Goal: Task Accomplishment & Management: Complete application form

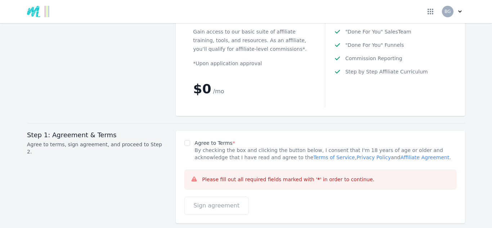
scroll to position [904, 0]
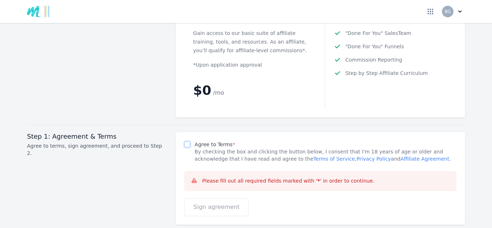
click at [184, 142] on input "Agree to Terms *" at bounding box center [187, 145] width 6 height 6
checkbox input "true"
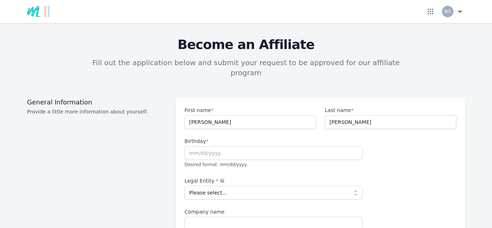
scroll to position [22, 0]
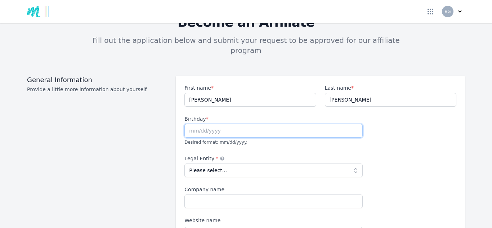
click at [188, 124] on input "text" at bounding box center [273, 131] width 178 height 14
type input "[DATE]"
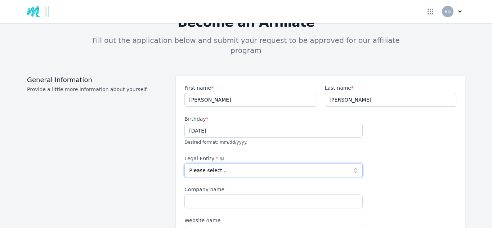
click at [219, 164] on select "Please select... Individual Partnership Corporation Sole Proprietorship Foreign…" at bounding box center [273, 171] width 178 height 14
select select "individual"
click at [184, 164] on select "Please select... Individual Partnership Corporation Sole Proprietorship Foreign…" at bounding box center [273, 171] width 178 height 14
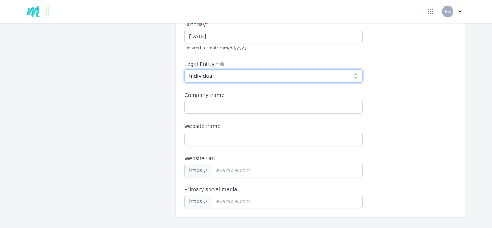
scroll to position [119, 0]
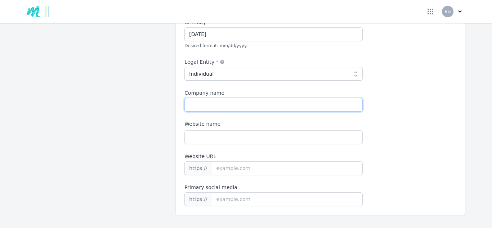
click at [204, 98] on input "Company name" at bounding box center [273, 105] width 178 height 14
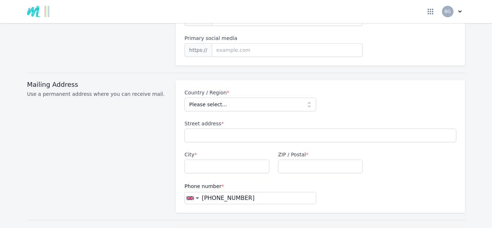
scroll to position [269, 0]
type input "Your Dream Life"
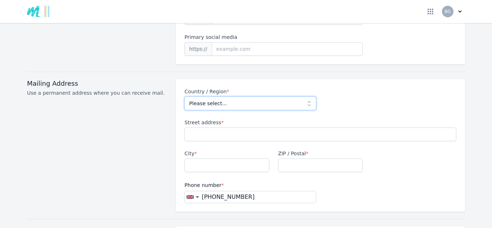
click at [201, 97] on select "Please select... [GEOGRAPHIC_DATA] [GEOGRAPHIC_DATA] [GEOGRAPHIC_DATA] [US_STAT…" at bounding box center [250, 104] width 132 height 14
select select "GB"
click at [184, 97] on select "Please select... [GEOGRAPHIC_DATA] [GEOGRAPHIC_DATA] [GEOGRAPHIC_DATA] [US_STAT…" at bounding box center [250, 104] width 132 height 14
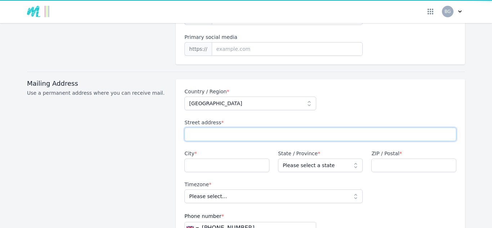
click at [206, 128] on input "Street address *" at bounding box center [320, 135] width 272 height 14
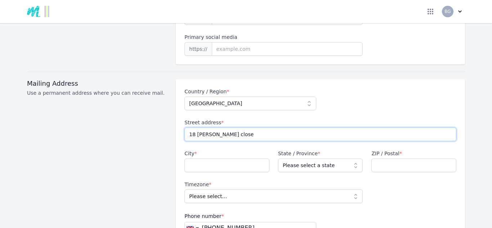
type input "18 [PERSON_NAME] close"
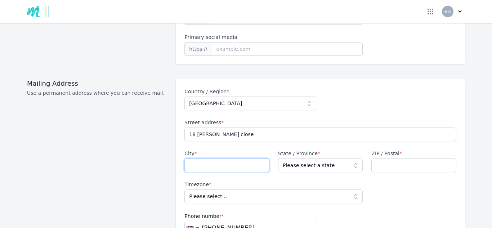
click at [190, 159] on input "City *" at bounding box center [226, 166] width 85 height 14
click at [228, 159] on input "leighton" at bounding box center [226, 166] width 85 height 14
click at [98, 169] on div "Mailing Address Use a permanent address where you can receive mail." at bounding box center [97, 161] width 140 height 164
type input "[PERSON_NAME]"
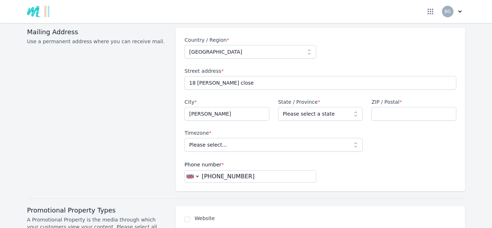
scroll to position [331, 0]
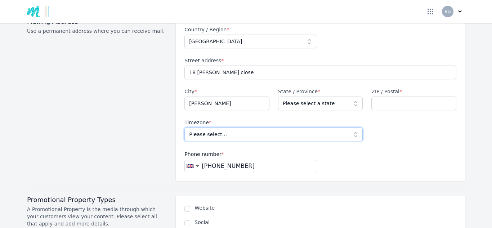
click at [262, 128] on select "Please select... [GEOGRAPHIC_DATA]/[GEOGRAPHIC_DATA]" at bounding box center [273, 135] width 178 height 14
select select "Europe/[GEOGRAPHIC_DATA]"
click at [184, 128] on select "Please select... [GEOGRAPHIC_DATA]/[GEOGRAPHIC_DATA]" at bounding box center [273, 135] width 178 height 14
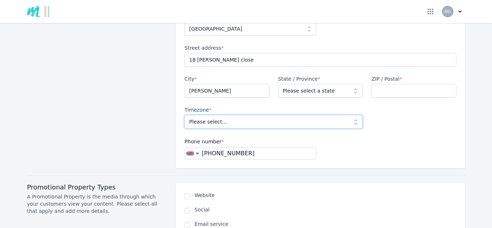
scroll to position [345, 0]
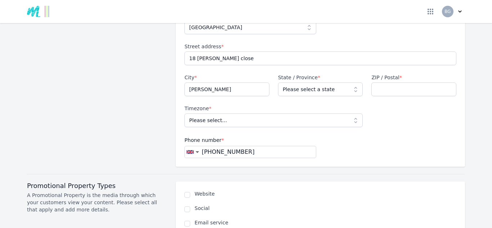
click at [231, 148] on input "[PHONE_NUMBER]" at bounding box center [257, 152] width 116 height 9
click at [199, 148] on span "▼" at bounding box center [192, 151] width 14 height 7
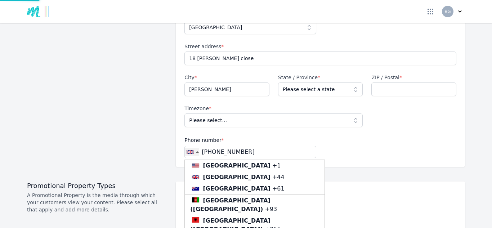
click at [199, 148] on span "▲" at bounding box center [192, 151] width 14 height 7
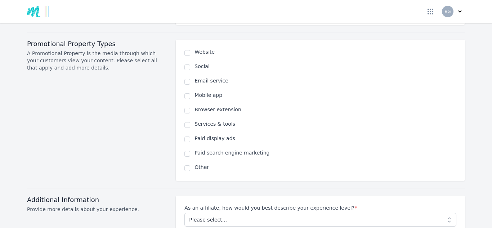
scroll to position [498, 0]
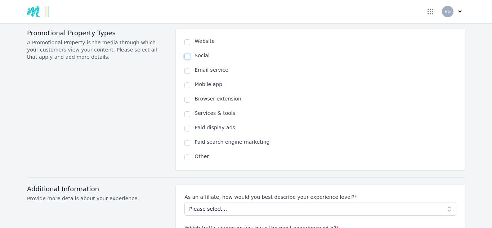
click at [188, 54] on input "checkbox" at bounding box center [187, 57] width 6 height 6
checkbox input "true"
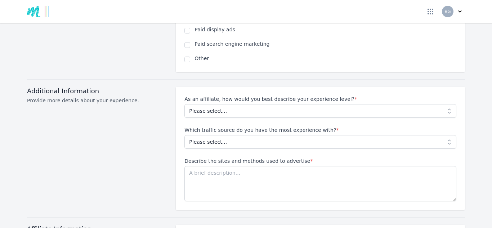
scroll to position [620, 0]
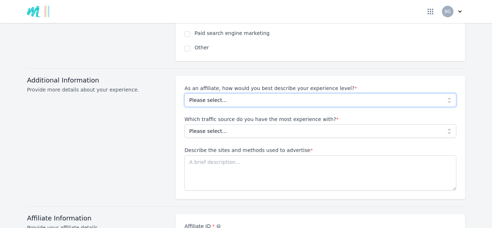
click at [227, 93] on select "Please select... Beginner Intermediate Expert" at bounding box center [320, 100] width 272 height 14
select select "Beginner"
click at [184, 93] on select "Please select... Beginner Intermediate Expert" at bounding box center [320, 100] width 272 height 14
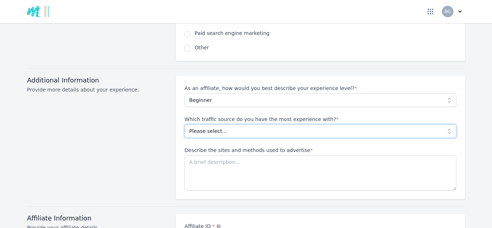
click at [210, 124] on select "Please select... No experience Social media Pay per click Media buying Organic …" at bounding box center [320, 131] width 272 height 14
select select "Social media"
click at [184, 124] on select "Please select... No experience Social media Pay per click Media buying Organic …" at bounding box center [320, 131] width 272 height 14
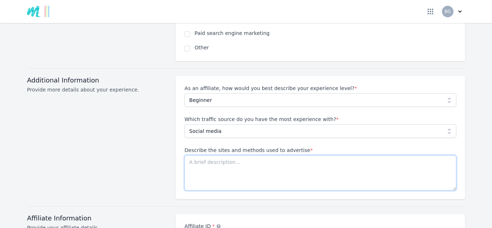
click at [200, 155] on textarea "Describe the sites and methods used to advertise *" at bounding box center [320, 172] width 272 height 35
click at [267, 177] on textarea "facebook, instagram and tiktiok" at bounding box center [320, 172] width 272 height 35
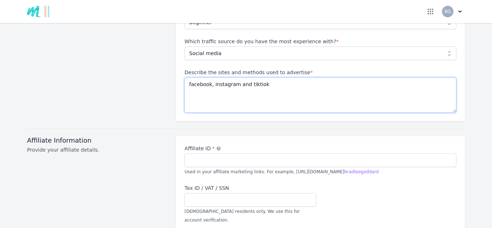
scroll to position [699, 0]
type textarea "facebook, instagram and tiktiok"
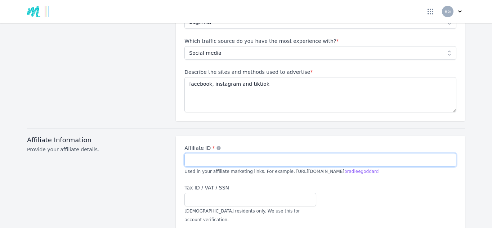
click at [233, 153] on input "Affiliate ID *" at bounding box center [320, 160] width 272 height 14
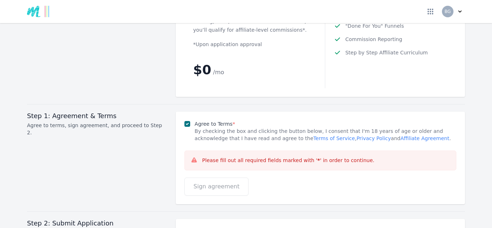
scroll to position [989, 0]
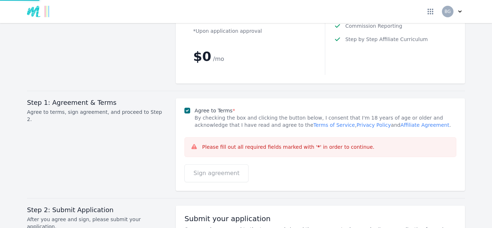
type input "bradleegoddard"
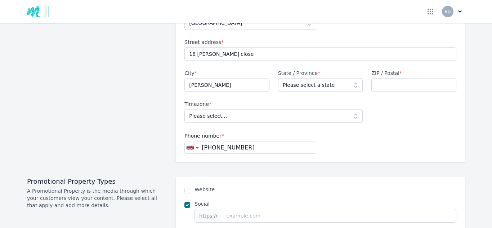
scroll to position [346, 0]
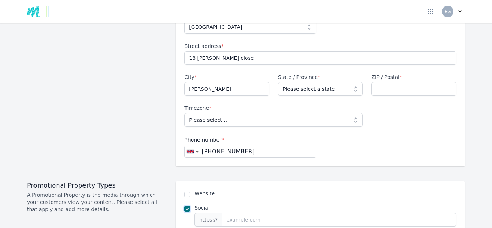
click at [188, 206] on input "checkbox" at bounding box center [187, 209] width 6 height 6
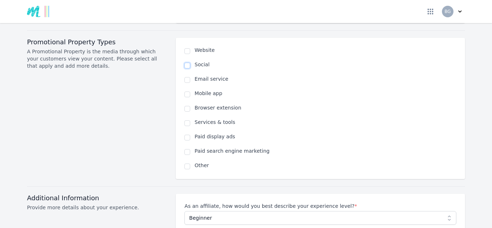
scroll to position [488, 0]
click at [193, 62] on div "Social" at bounding box center [320, 66] width 272 height 9
click at [189, 64] on input "checkbox" at bounding box center [187, 67] width 6 height 6
checkbox input "true"
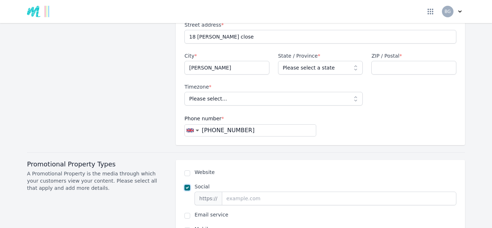
scroll to position [366, 0]
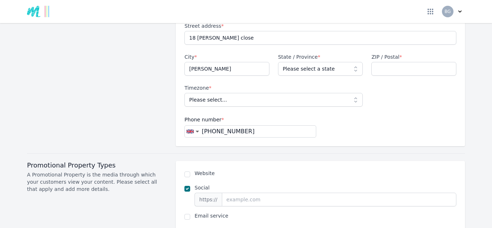
click at [215, 127] on input "[PHONE_NUMBER]" at bounding box center [257, 131] width 116 height 9
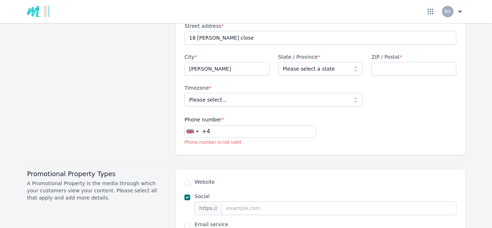
type input "+"
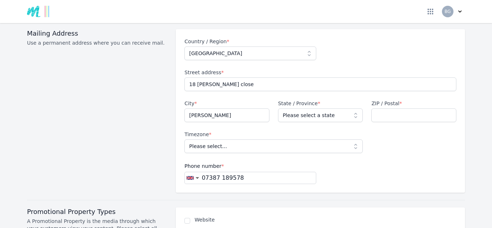
scroll to position [0, 0]
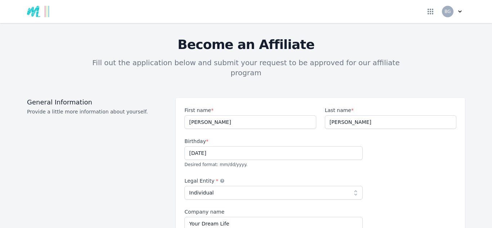
type input "07387 189578"
click at [210, 115] on input "[PERSON_NAME]" at bounding box center [250, 122] width 132 height 14
type input "[PERSON_NAME]"
click at [356, 115] on input "[PERSON_NAME]" at bounding box center [391, 122] width 132 height 14
type input "[PERSON_NAME]"
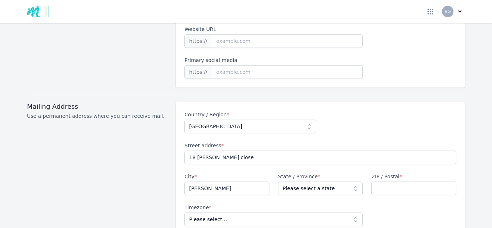
scroll to position [246, 0]
click at [381, 184] on input "ZIP / Postal *" at bounding box center [413, 188] width 85 height 14
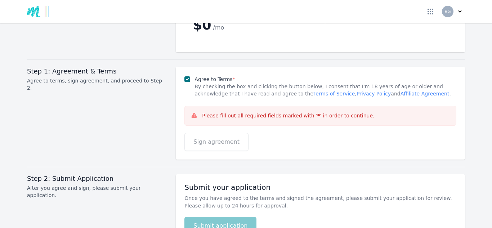
scroll to position [1001, 0]
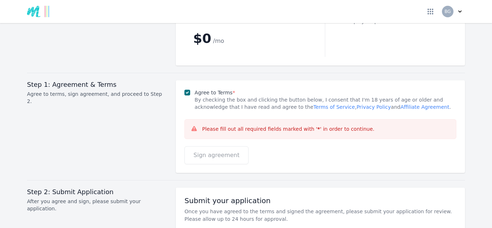
type input "LU7 4RX"
click at [276, 146] on div "Sign agreement" at bounding box center [320, 155] width 272 height 18
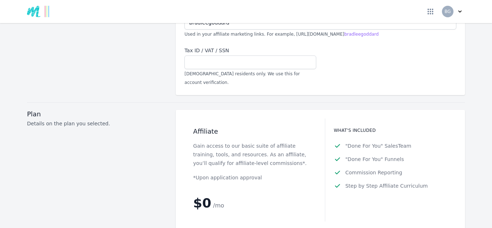
scroll to position [837, 0]
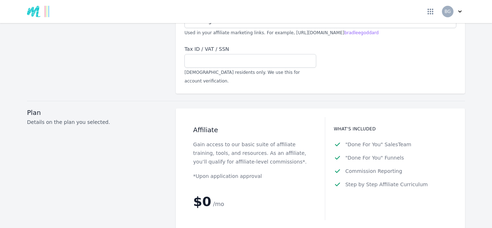
click at [200, 140] on p "Gain access to our basic suite of affiliate training, tools, and resources. As …" at bounding box center [250, 153] width 114 height 26
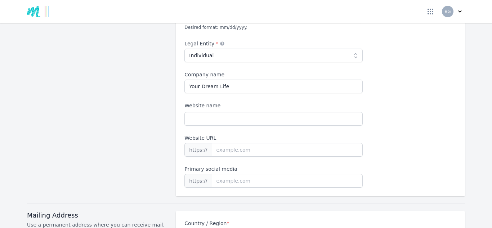
scroll to position [133, 0]
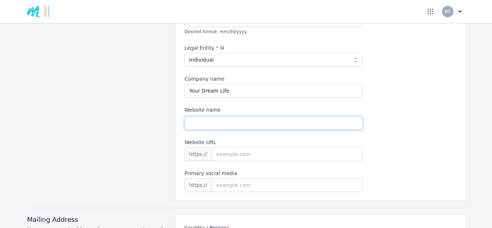
click at [249, 116] on input "Website name" at bounding box center [273, 123] width 178 height 14
type input "yy"
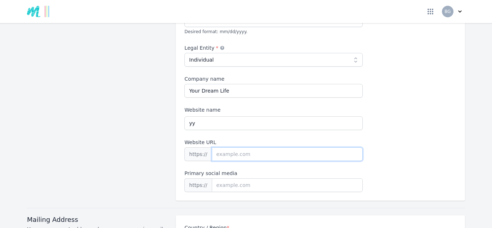
click at [237, 147] on input "Website URL" at bounding box center [287, 154] width 151 height 14
type input "yy"
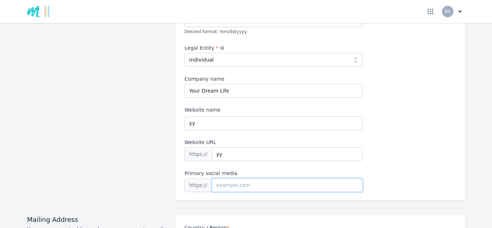
click at [227, 181] on input at bounding box center [287, 185] width 151 height 14
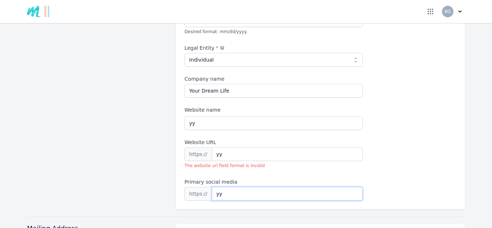
type input "yy"
click at [248, 178] on label "Primary social media" at bounding box center [273, 181] width 178 height 7
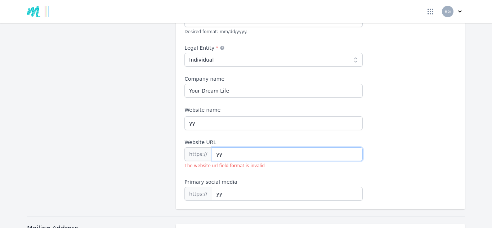
click at [248, 161] on input "yy" at bounding box center [287, 154] width 151 height 14
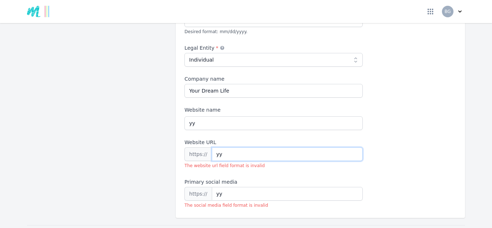
type input "y"
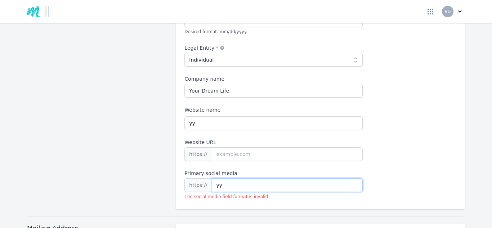
click at [257, 178] on input "yy" at bounding box center [287, 185] width 151 height 14
type input "y"
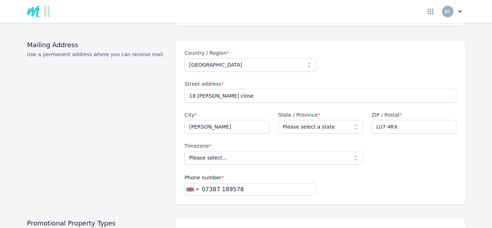
scroll to position [307, 0]
click at [307, 120] on select "Please select a state [GEOGRAPHIC_DATA] [GEOGRAPHIC_DATA] [GEOGRAPHIC_DATA] [GE…" at bounding box center [320, 127] width 85 height 14
select select "BDF"
click at [278, 120] on select "Please select a state [GEOGRAPHIC_DATA] [GEOGRAPHIC_DATA] [GEOGRAPHIC_DATA] [GE…" at bounding box center [320, 127] width 85 height 14
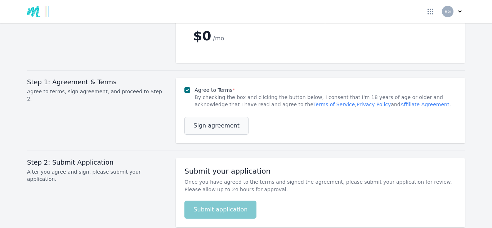
scroll to position [1004, 0]
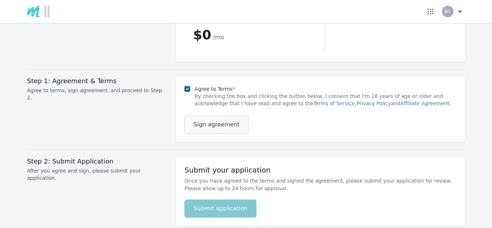
click at [204, 120] on span "Sign agreement" at bounding box center [216, 124] width 46 height 9
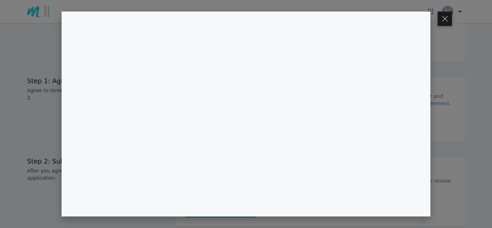
scroll to position [1004, 0]
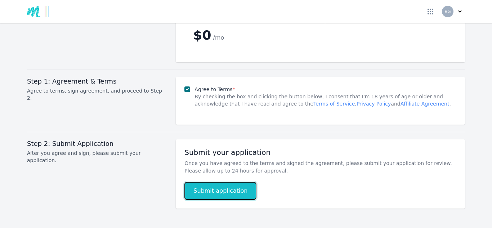
click at [221, 182] on button "Submit application" at bounding box center [220, 191] width 72 height 18
